Goal: Task Accomplishment & Management: Manage account settings

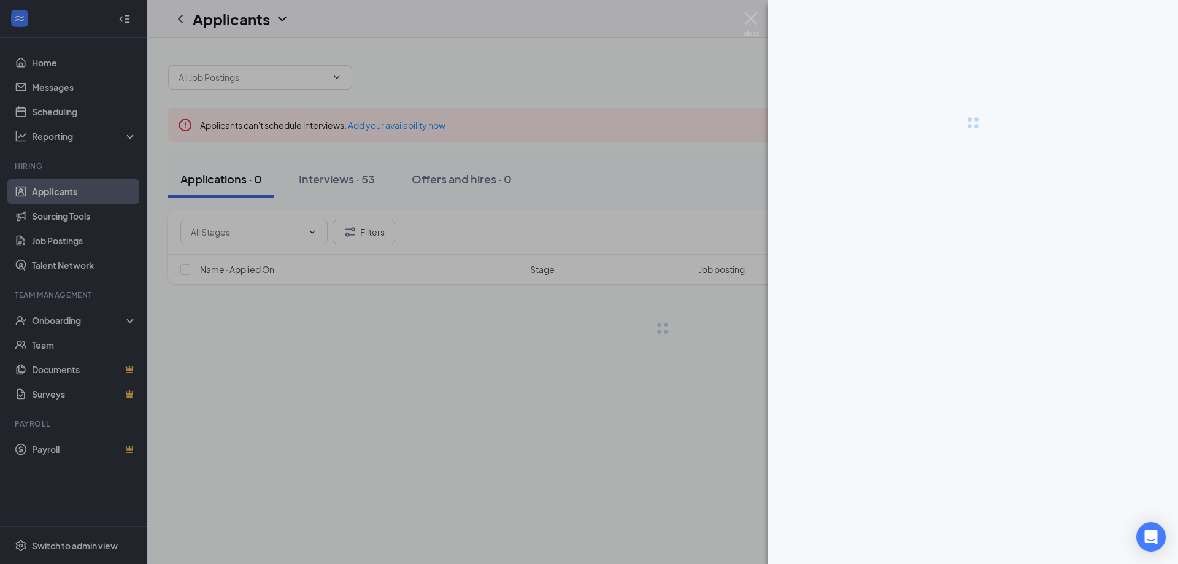
click at [1072, 547] on div at bounding box center [973, 282] width 410 height 564
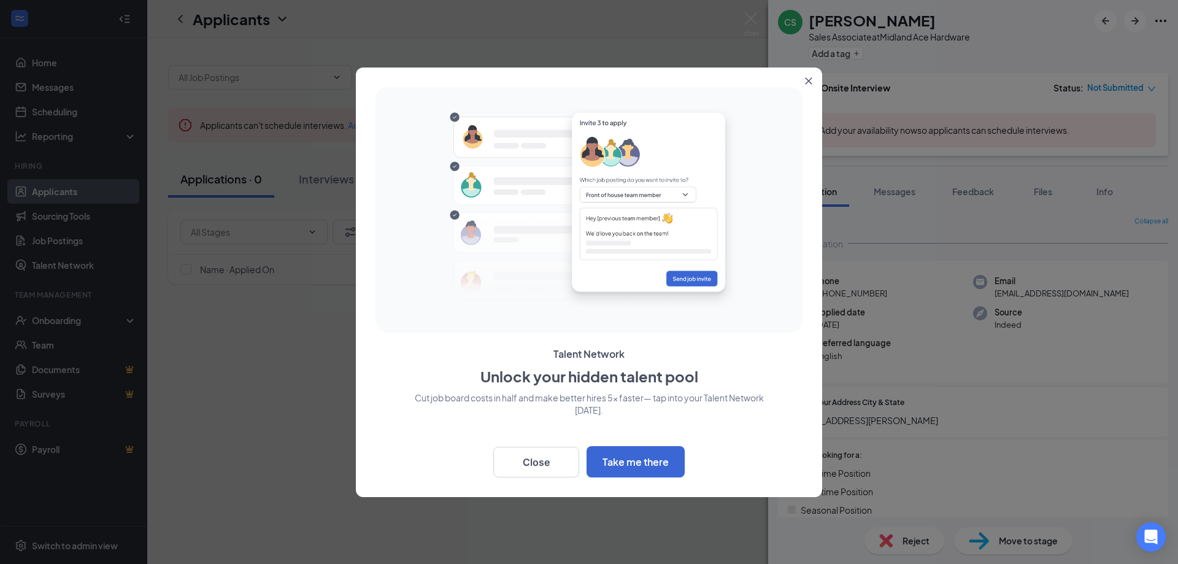
click at [806, 77] on icon "Close" at bounding box center [808, 80] width 7 height 7
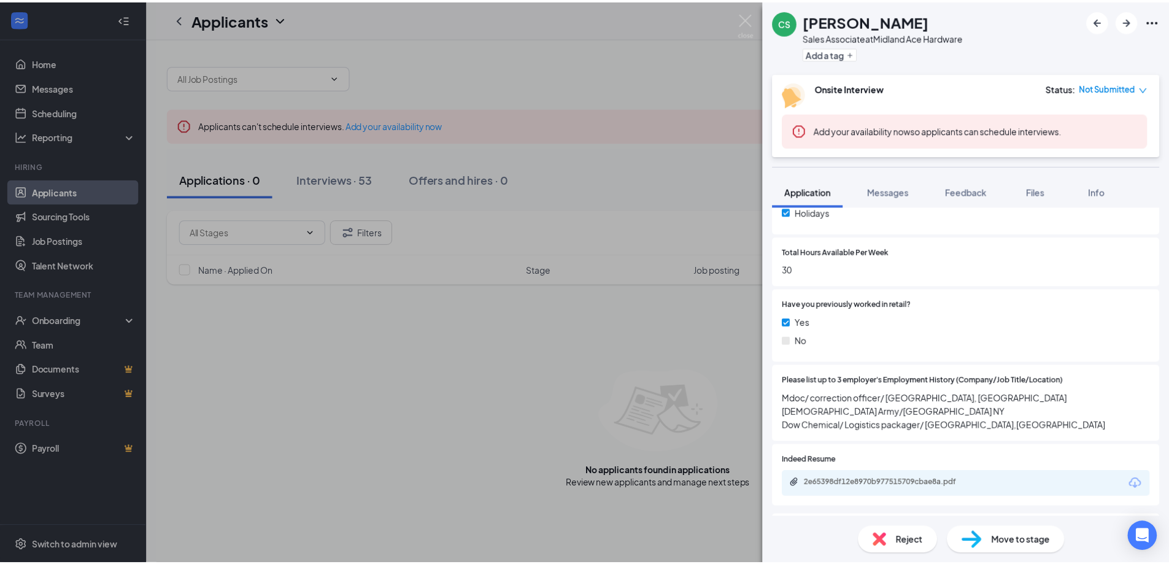
scroll to position [491, 0]
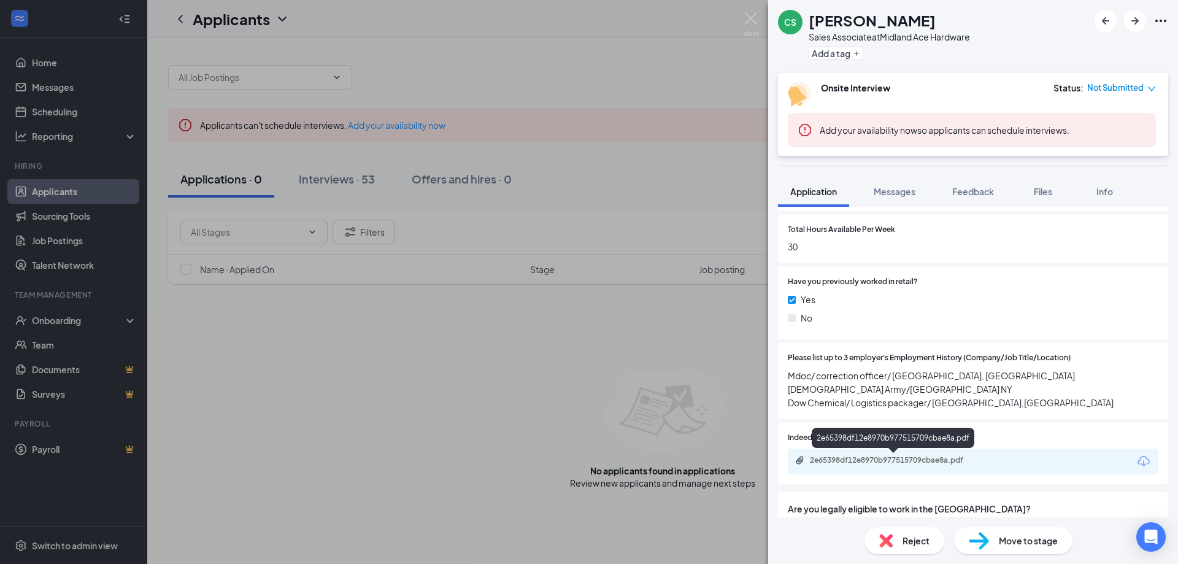
click at [870, 459] on div "2e65398df12e8970b977515709cbae8a.pdf" at bounding box center [896, 460] width 172 height 10
click at [760, 13] on div "CS [PERSON_NAME] Sales Associate at [GEOGRAPHIC_DATA] Ace Hardware Add a tag On…" at bounding box center [589, 282] width 1178 height 564
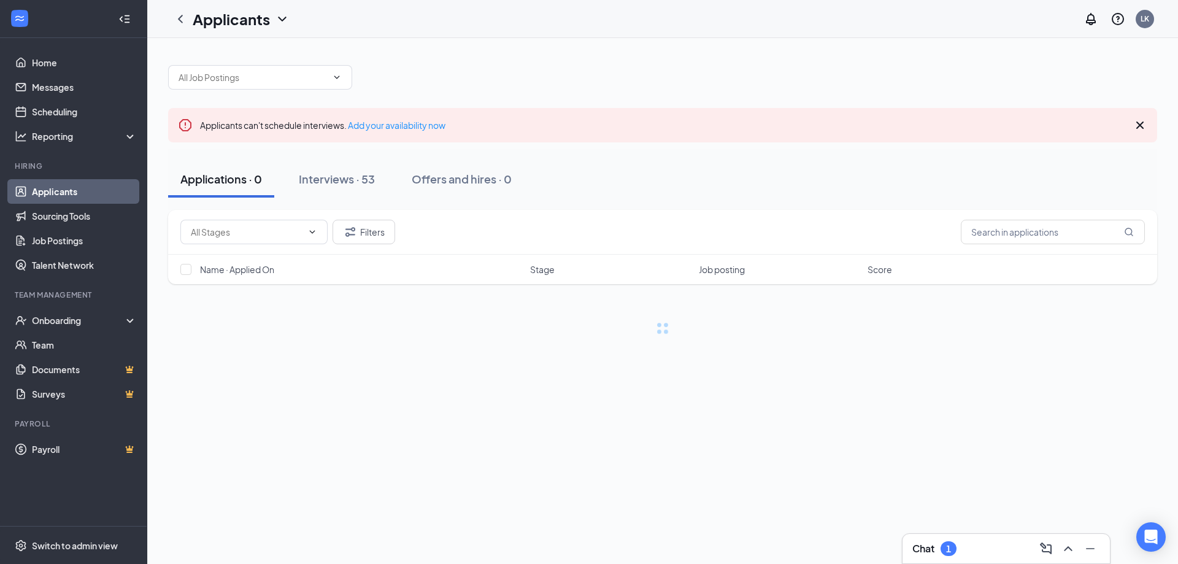
click at [755, 17] on div "Applicants LK" at bounding box center [662, 19] width 1031 height 38
click at [176, 17] on icon "ChevronLeft" at bounding box center [180, 19] width 15 height 15
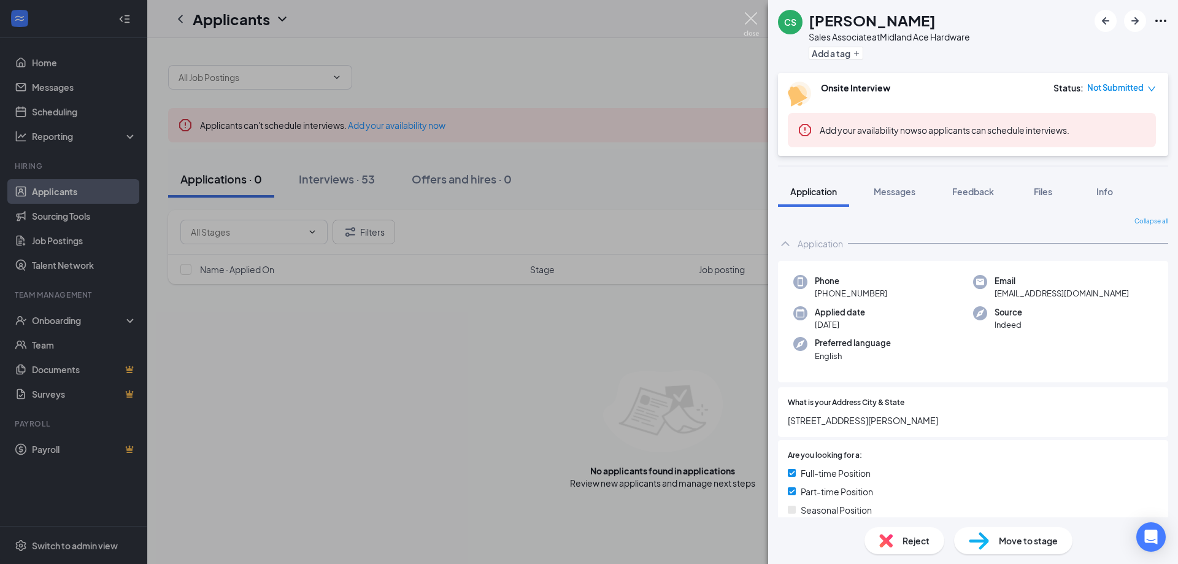
click at [752, 15] on img at bounding box center [751, 24] width 15 height 24
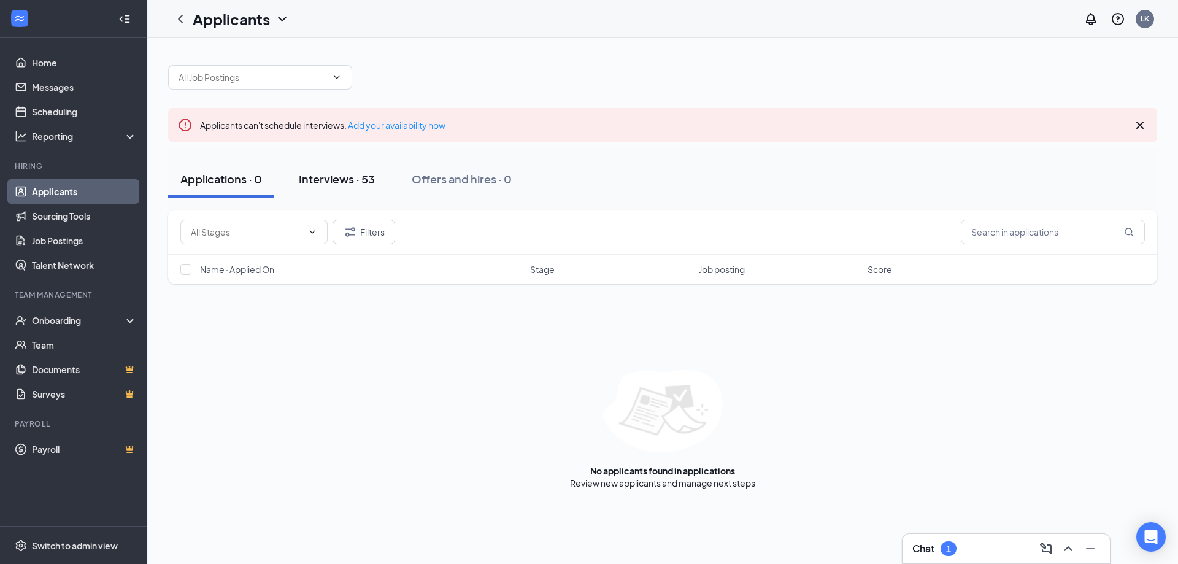
click at [337, 174] on div "Interviews · 53" at bounding box center [337, 178] width 76 height 15
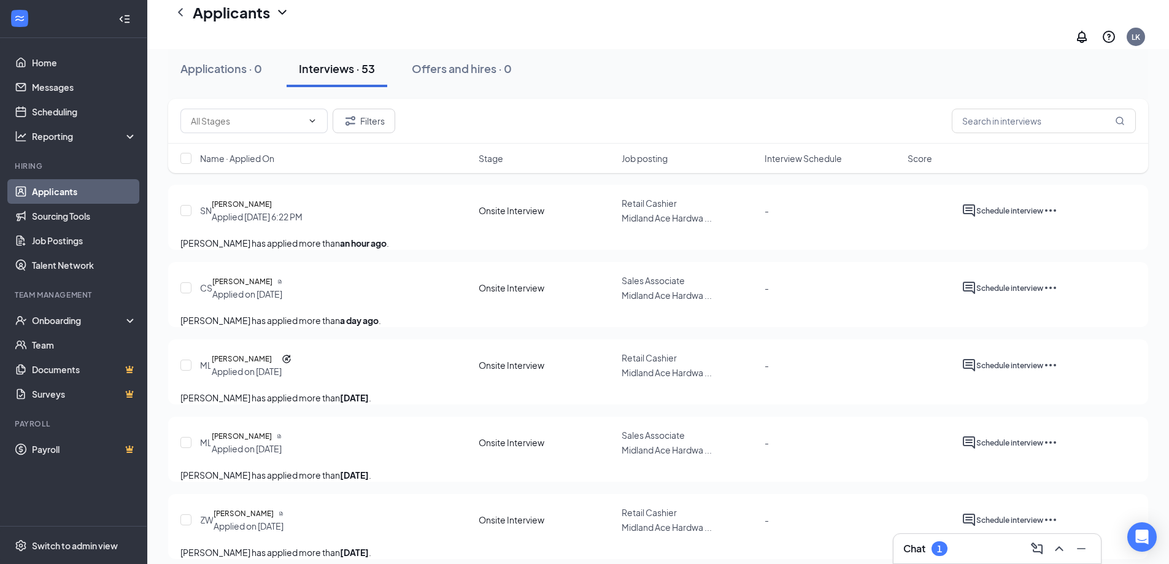
scroll to position [184, 0]
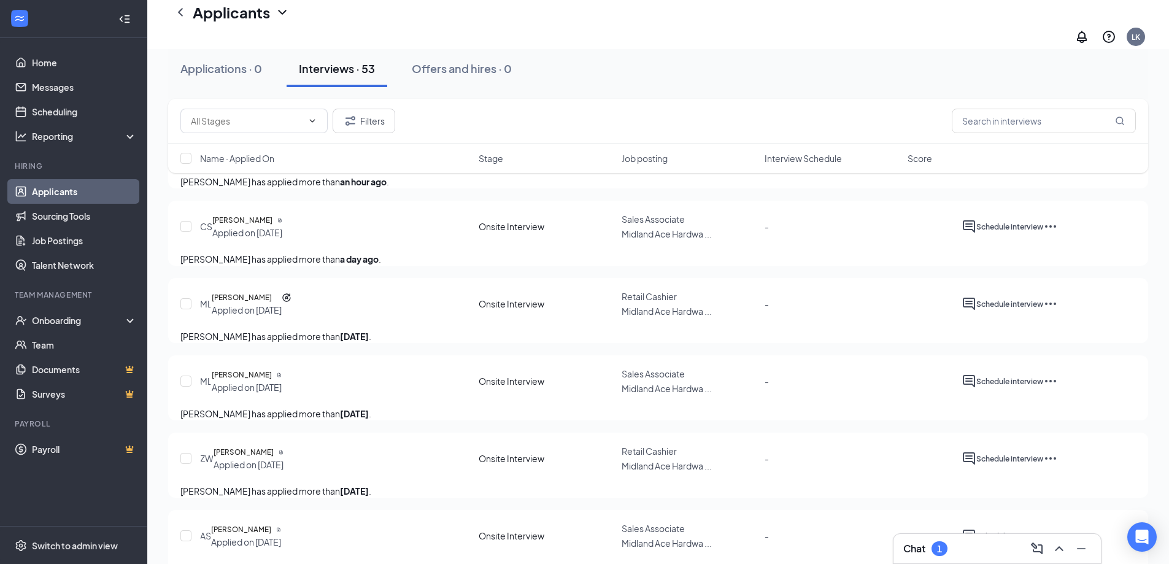
click at [660, 379] on span "Sales Associate" at bounding box center [653, 373] width 63 height 11
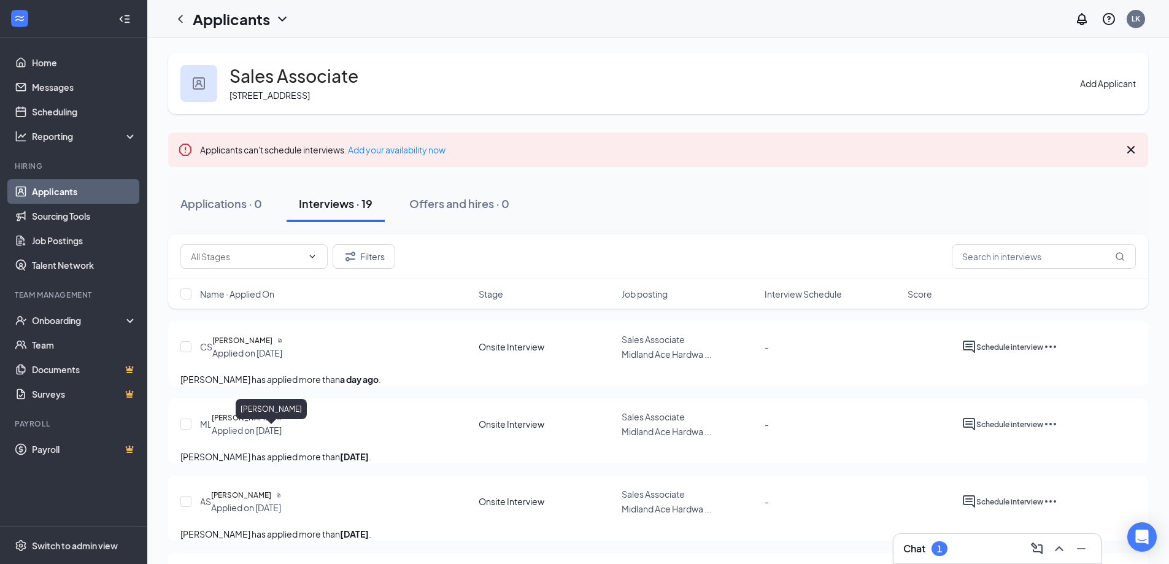
click at [272, 424] on h5 "[PERSON_NAME]" at bounding box center [242, 418] width 60 height 12
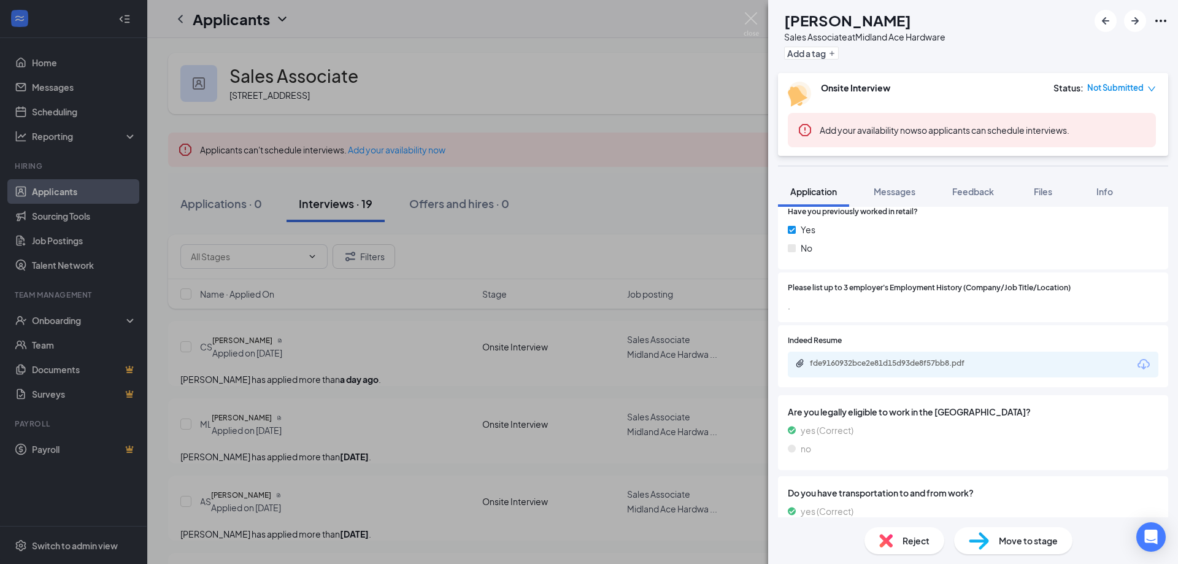
scroll to position [614, 0]
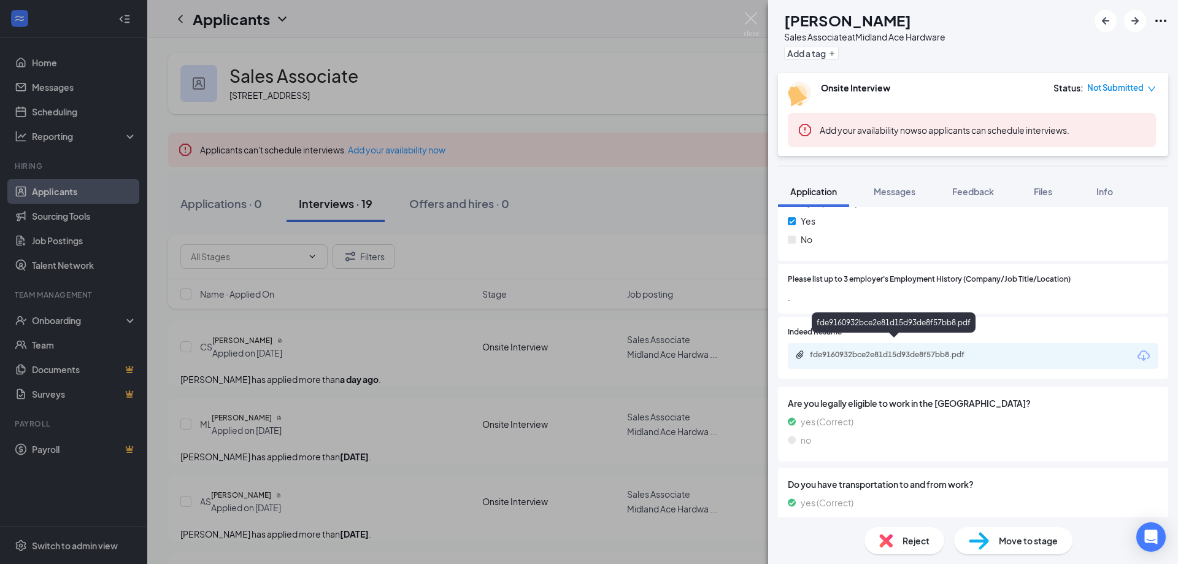
click at [913, 350] on div "fde9160932bce2e81d15d93de8f57bb8.pdf" at bounding box center [896, 355] width 172 height 10
click at [752, 23] on img at bounding box center [751, 24] width 15 height 24
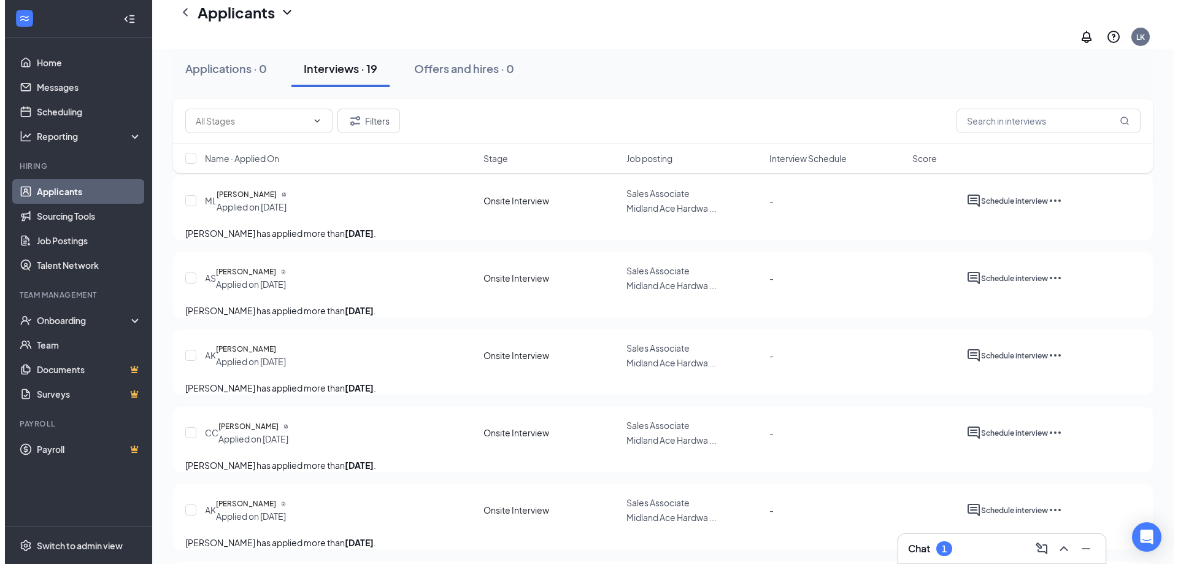
scroll to position [245, 0]
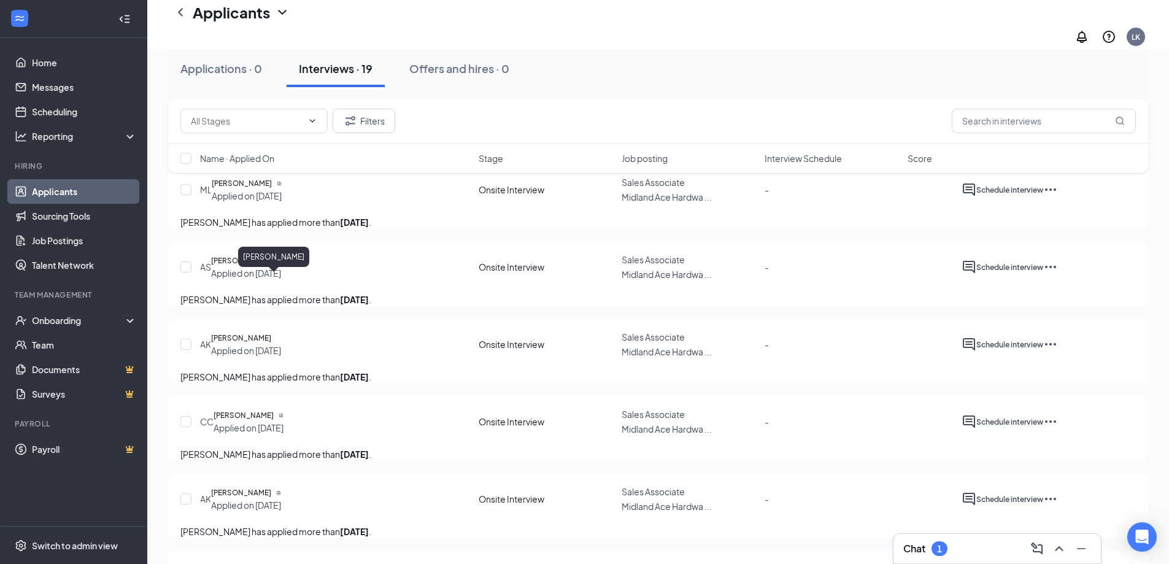
click at [271, 267] on h5 "[PERSON_NAME]" at bounding box center [241, 261] width 60 height 12
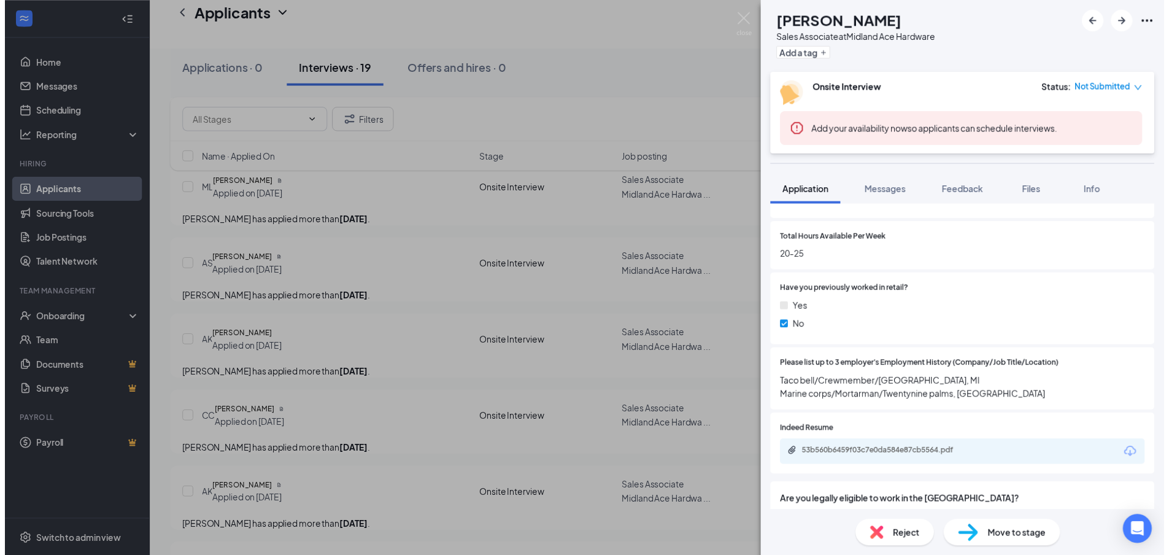
scroll to position [491, 0]
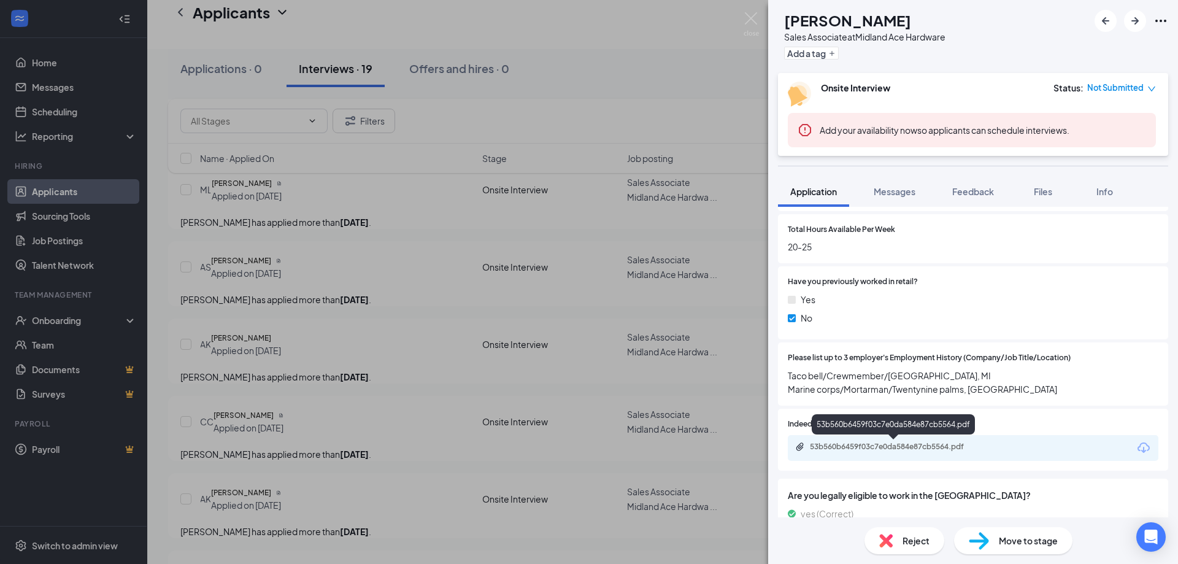
click at [886, 445] on div "53b560b6459f03c7e0da584e87cb5564.pdf" at bounding box center [896, 447] width 172 height 10
click at [750, 14] on img at bounding box center [751, 24] width 15 height 24
